Goal: Task Accomplishment & Management: Manage account settings

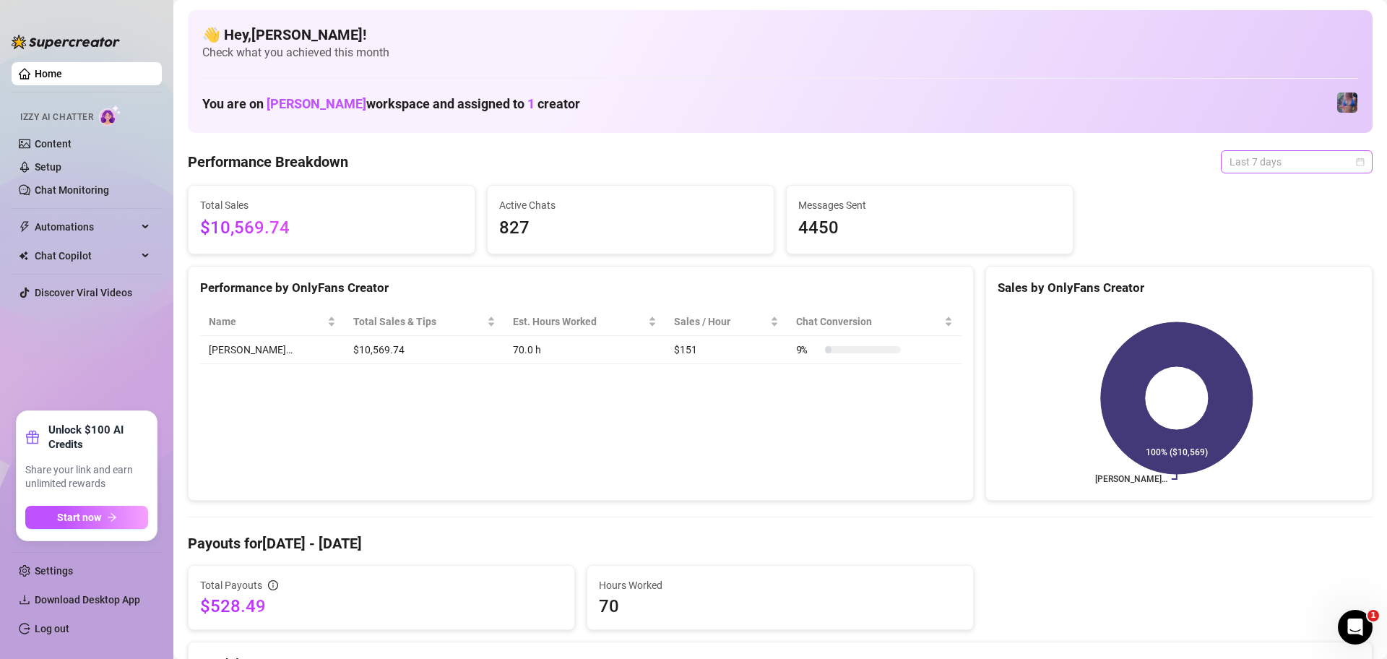
click at [1243, 158] on span "Last 7 days" at bounding box center [1297, 162] width 134 height 22
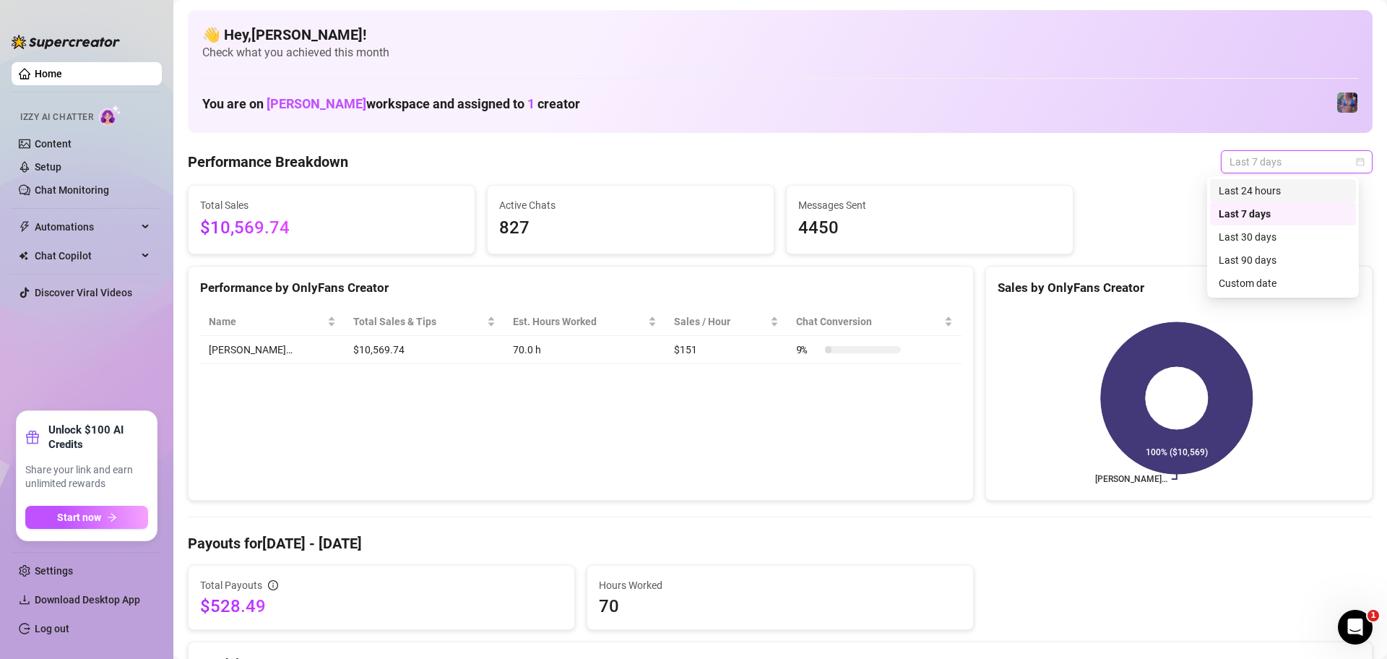
click at [1269, 191] on div "Last 24 hours" at bounding box center [1283, 191] width 129 height 16
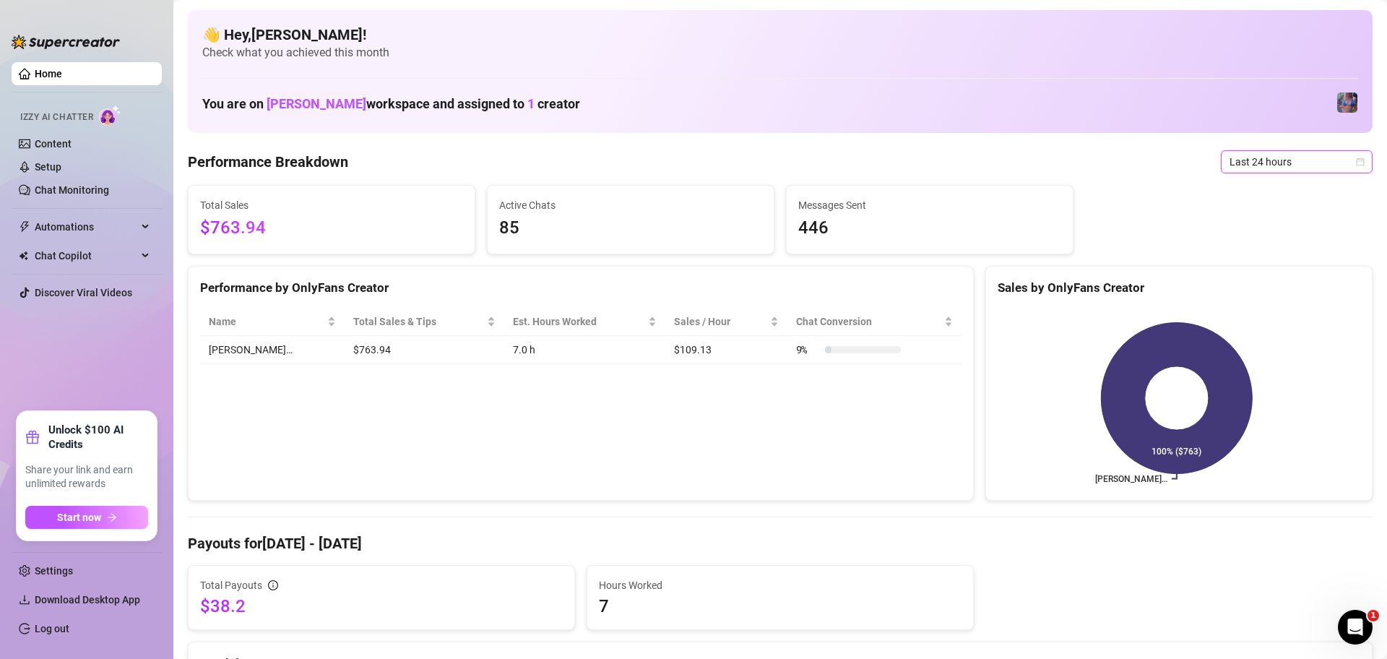
click at [1261, 160] on span "Last 24 hours" at bounding box center [1297, 162] width 134 height 22
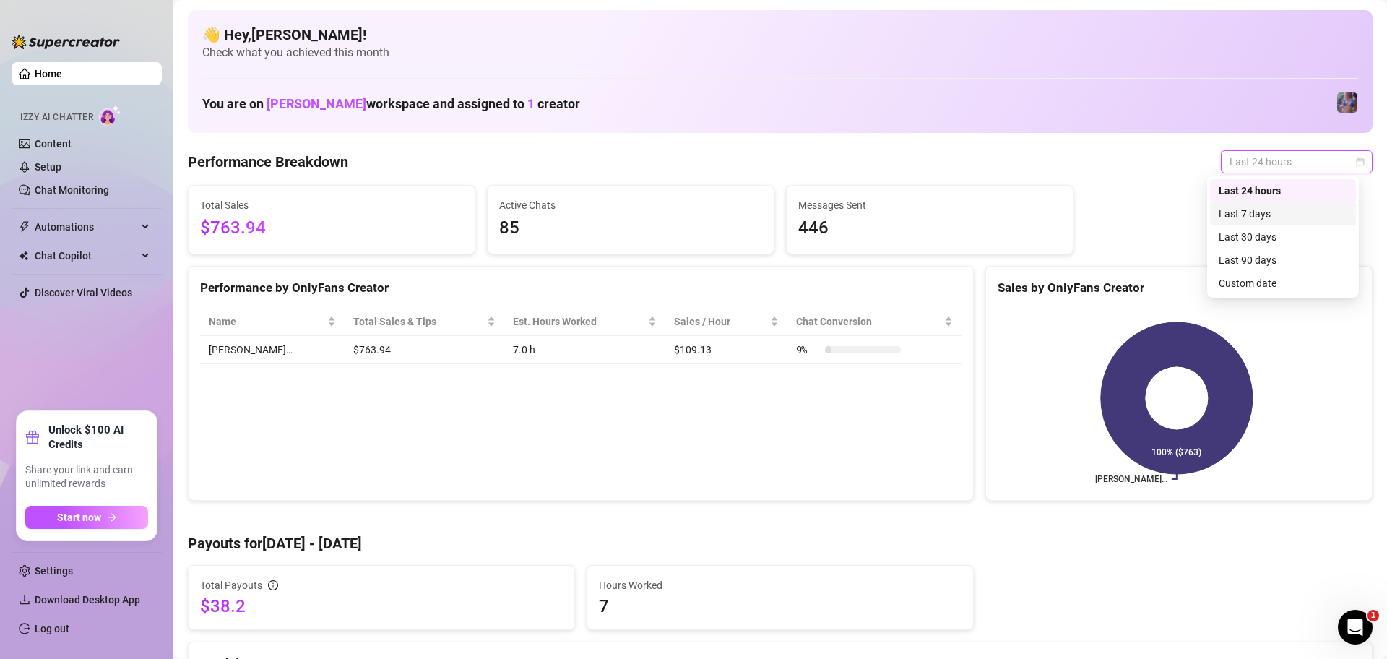
click at [1268, 206] on div "Last 7 days" at bounding box center [1283, 214] width 129 height 16
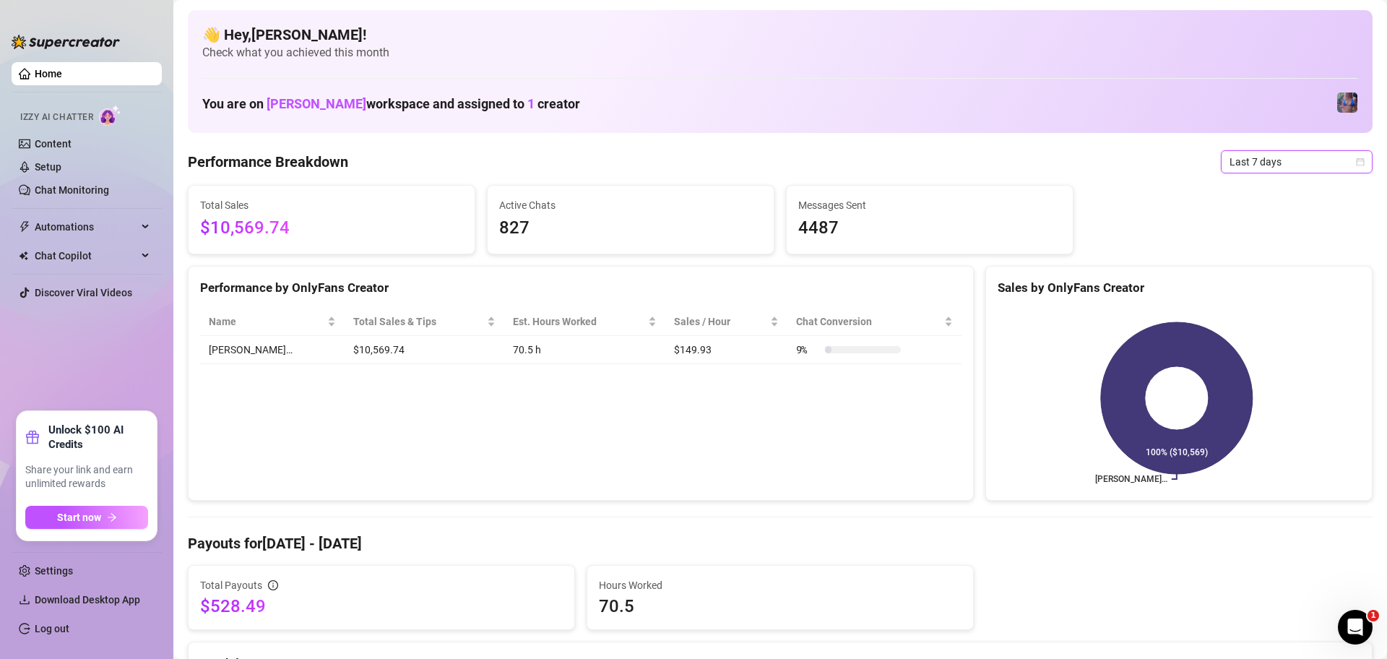
click at [1255, 161] on span "Last 7 days" at bounding box center [1297, 162] width 134 height 22
click at [1013, 153] on div "Performance Breakdown Last 7 days" at bounding box center [780, 161] width 1185 height 23
click at [1314, 168] on span "Last 7 days" at bounding box center [1297, 162] width 134 height 22
click at [1251, 161] on span "Last 7 days" at bounding box center [1297, 162] width 134 height 22
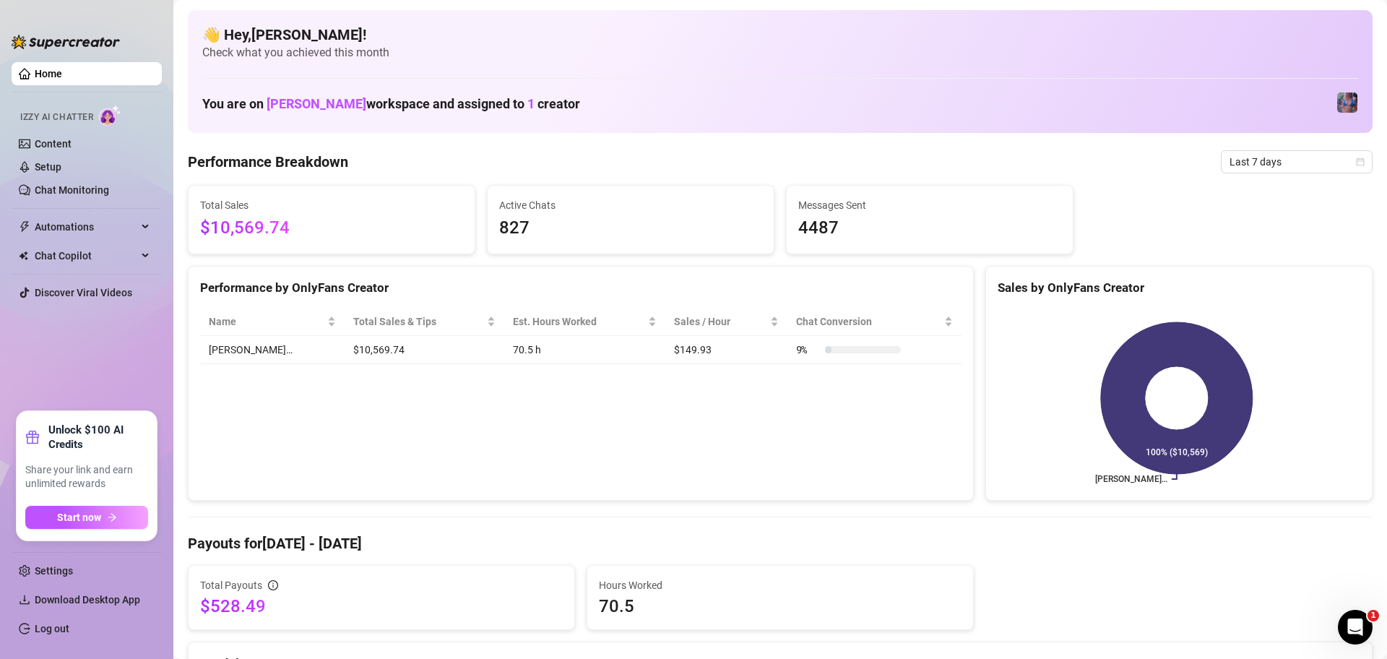
click at [69, 623] on link "Log out" at bounding box center [52, 629] width 35 height 12
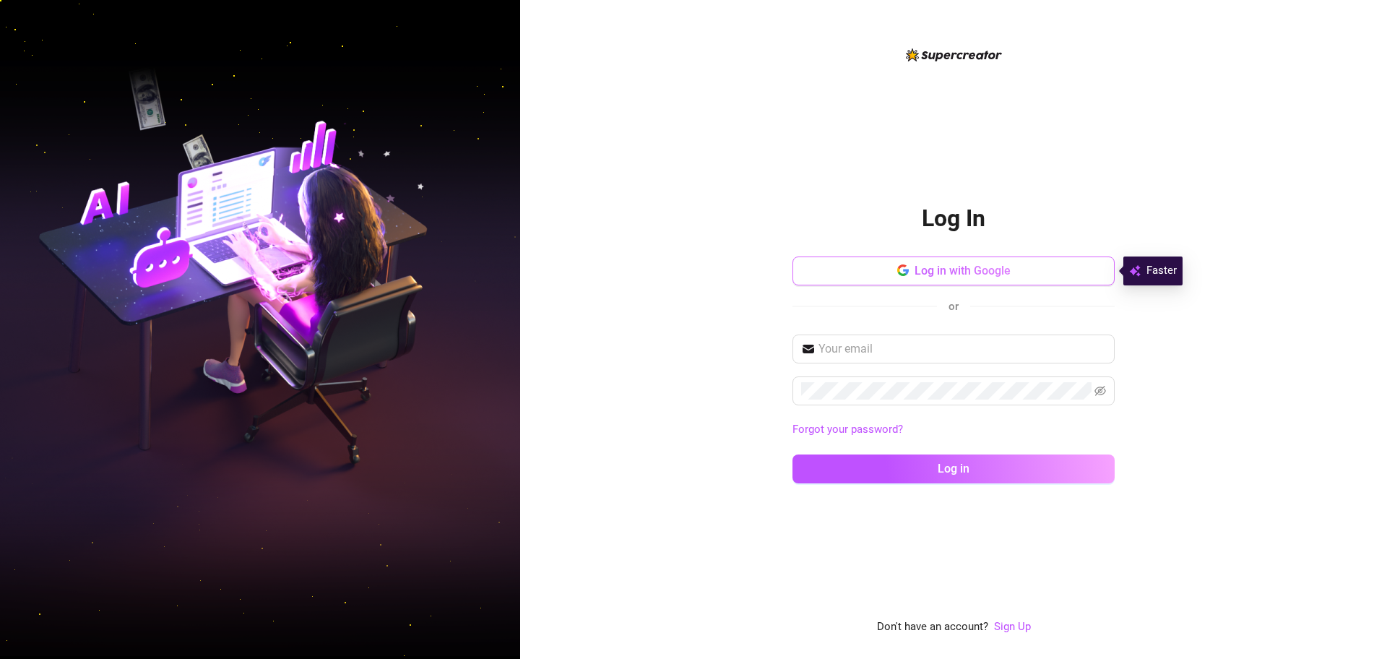
click at [1049, 263] on button "Log in with Google" at bounding box center [954, 270] width 322 height 29
click at [1013, 274] on button "Log in with Google" at bounding box center [954, 270] width 322 height 29
